Goal: Task Accomplishment & Management: Manage account settings

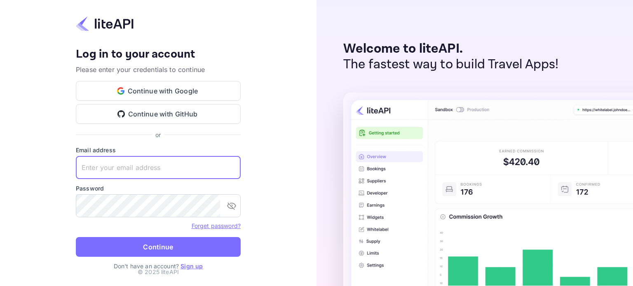
click at [145, 168] on input "text" at bounding box center [158, 167] width 165 height 23
type input "info@hybridtravl.com"
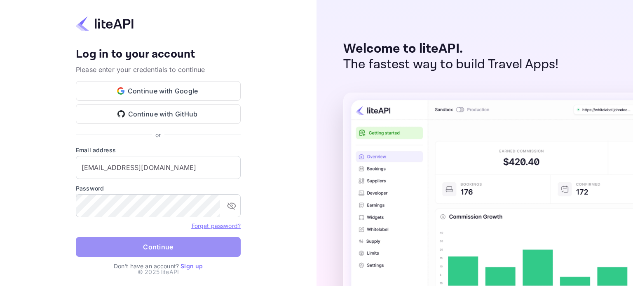
click at [147, 245] on button "Continue" at bounding box center [158, 247] width 165 height 20
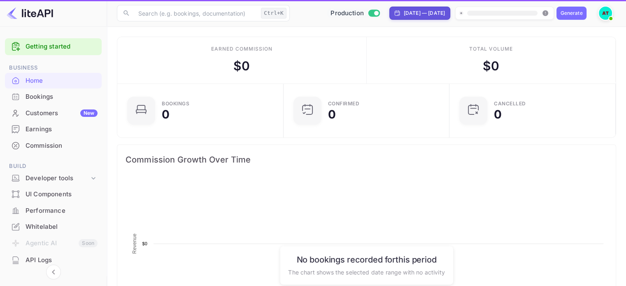
scroll to position [128, 155]
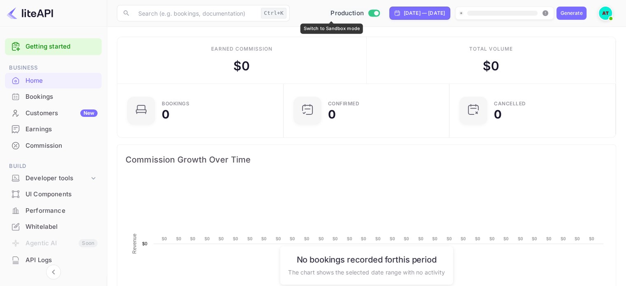
click at [368, 12] on input "Switch to Sandbox mode" at bounding box center [376, 12] width 16 height 5
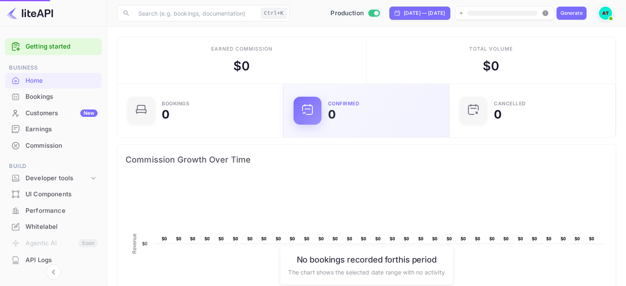
checkbox input "false"
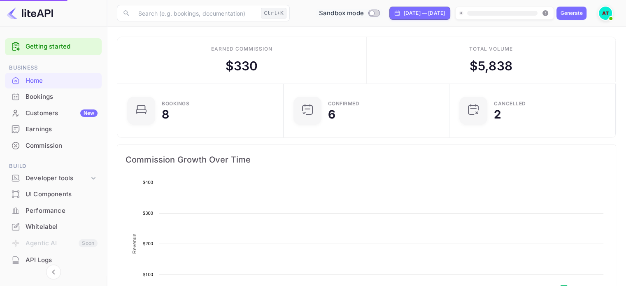
scroll to position [128, 155]
